Goal: Navigation & Orientation: Find specific page/section

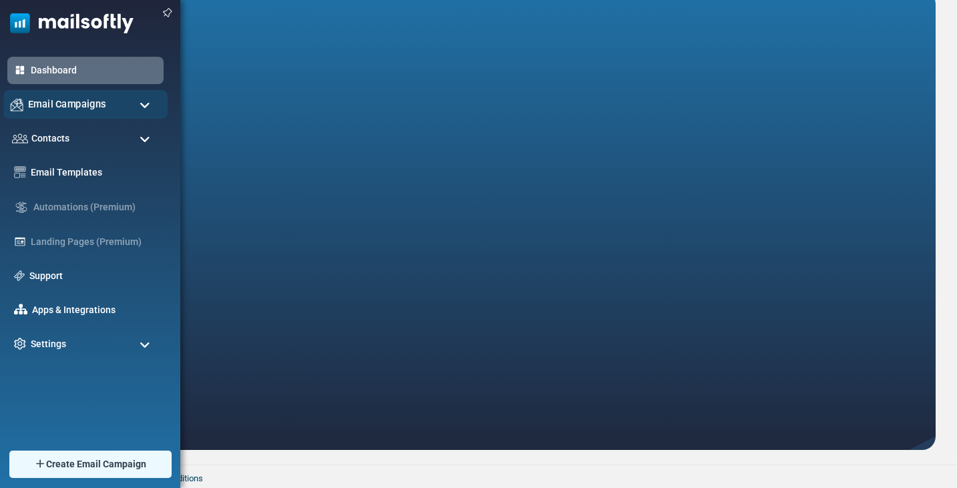
click at [59, 117] on div "Email Campaigns" at bounding box center [85, 104] width 164 height 29
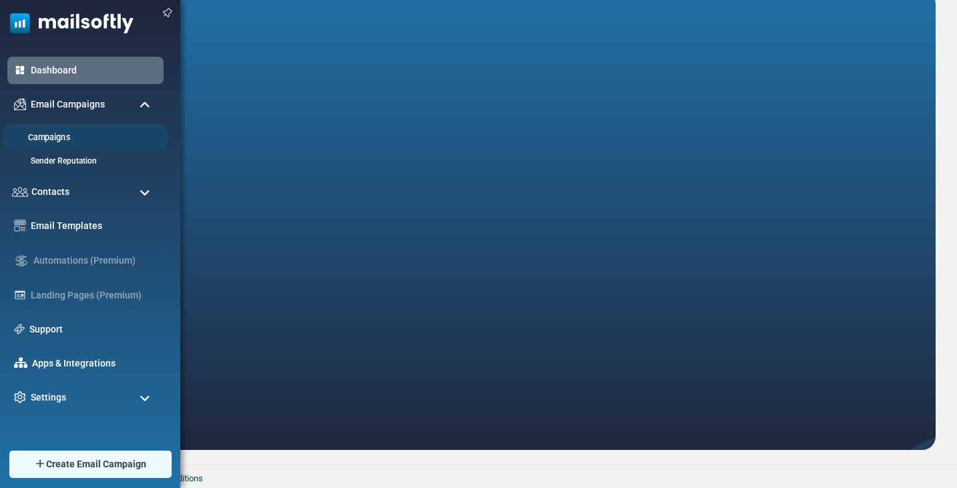
click at [81, 147] on li "Campaigns" at bounding box center [85, 136] width 164 height 25
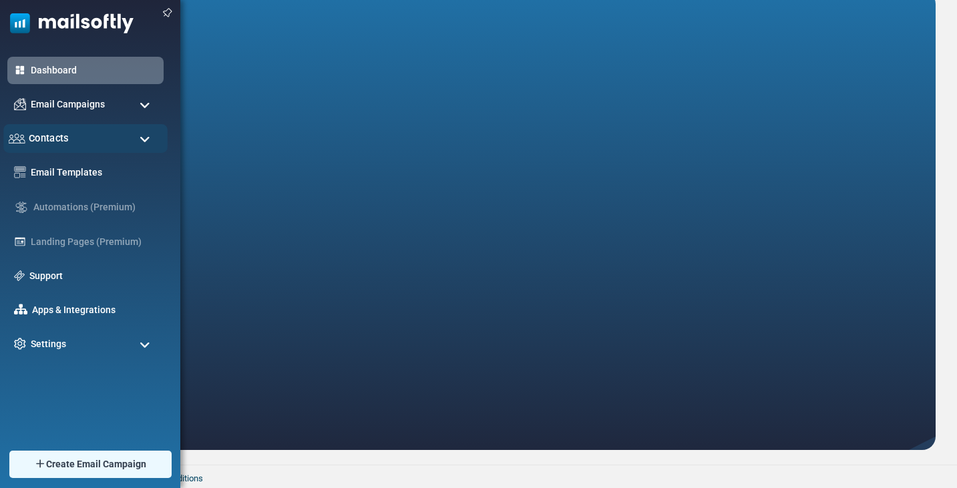
click at [81, 135] on div "Contacts" at bounding box center [85, 138] width 164 height 29
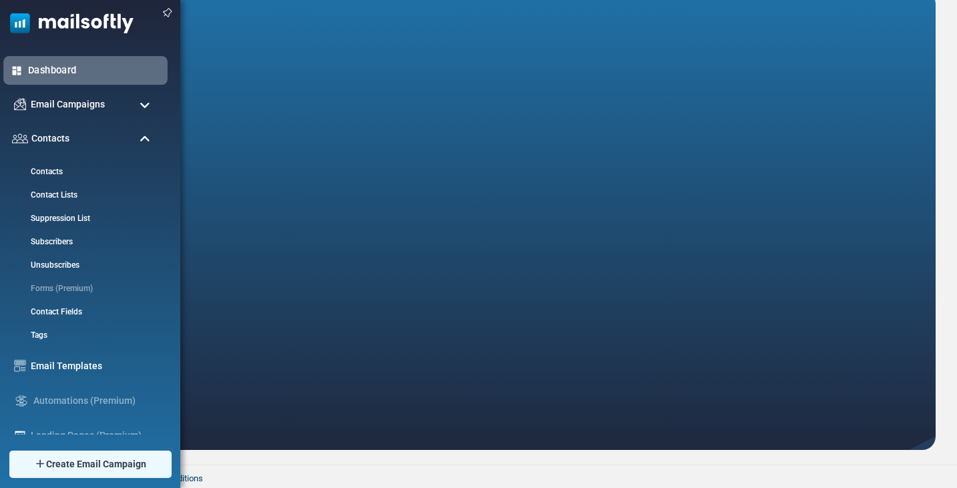
click at [77, 71] on link "Dashboard" at bounding box center [94, 70] width 132 height 15
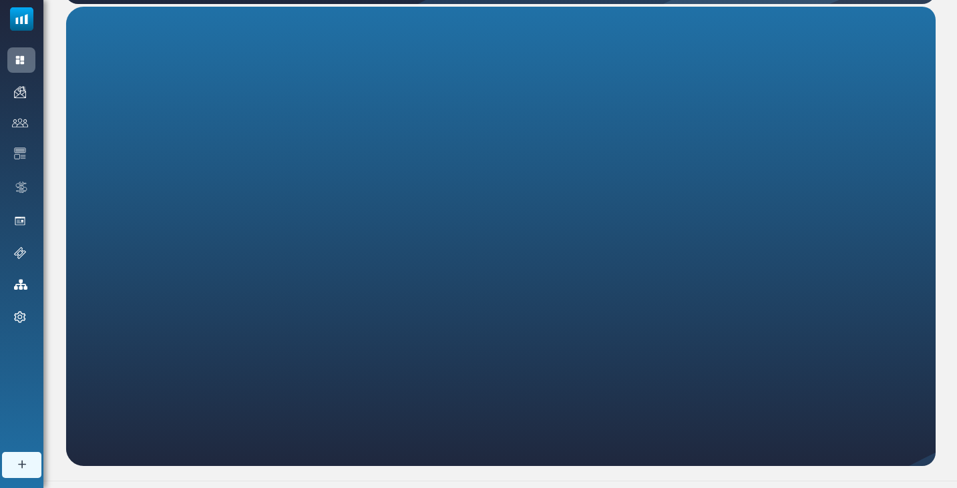
scroll to position [247, 0]
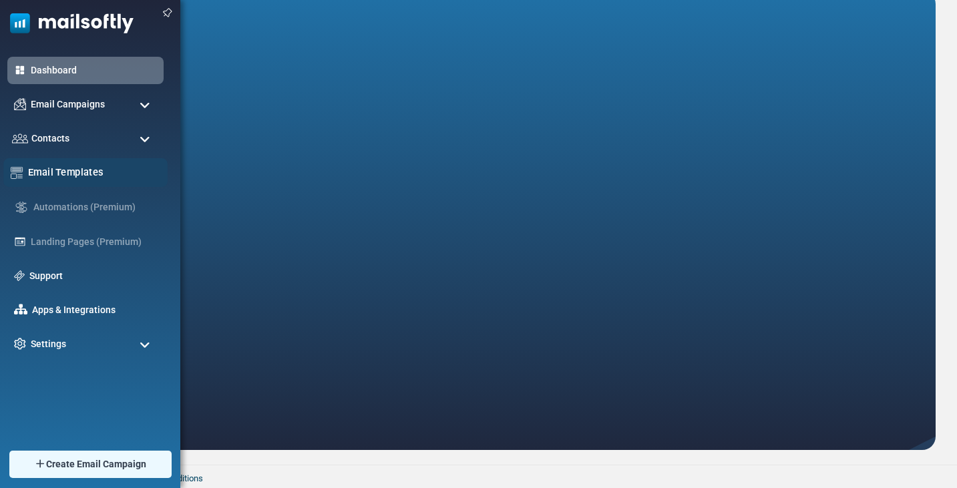
click at [77, 176] on link "Email Templates" at bounding box center [94, 172] width 132 height 15
